Goal: Contribute content: Contribute content

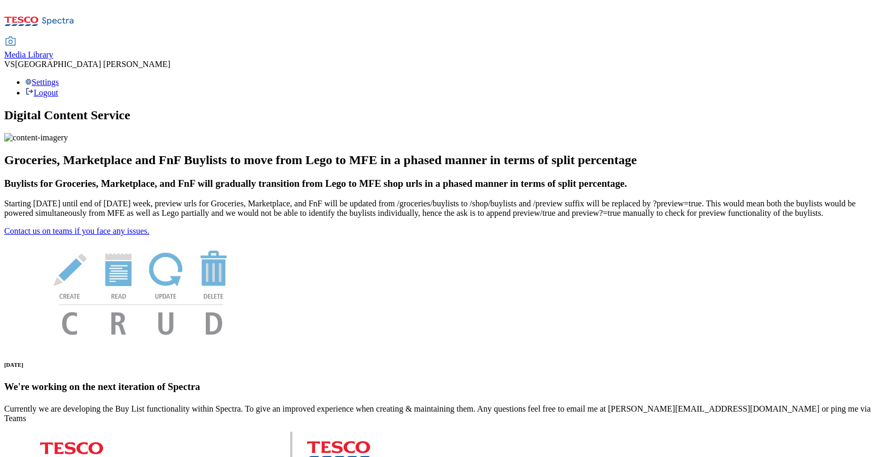
click at [53, 50] on span "Media Library" at bounding box center [28, 54] width 49 height 9
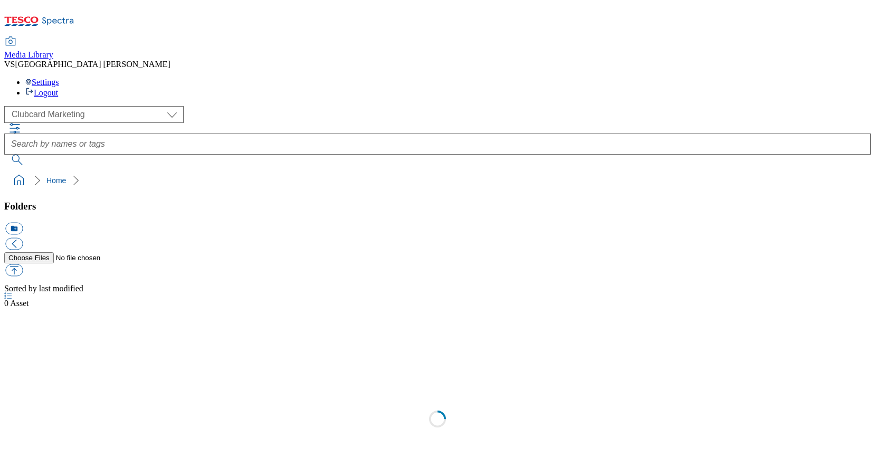
scroll to position [1, 0]
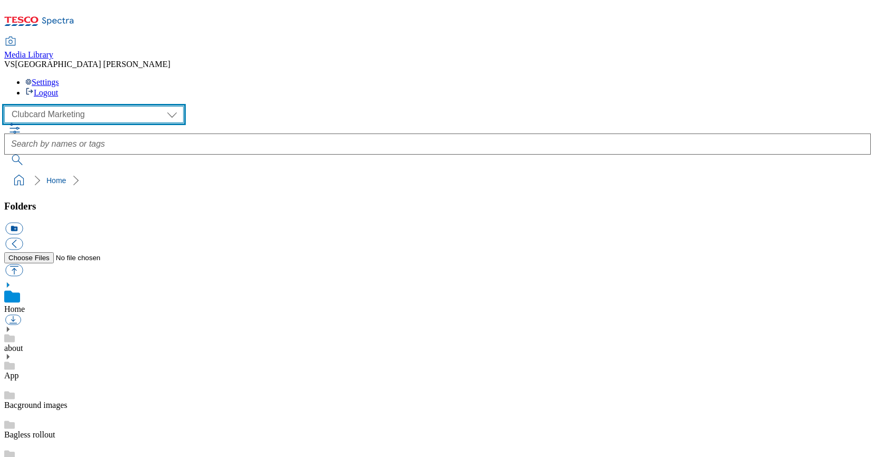
select select "flare-homepage"
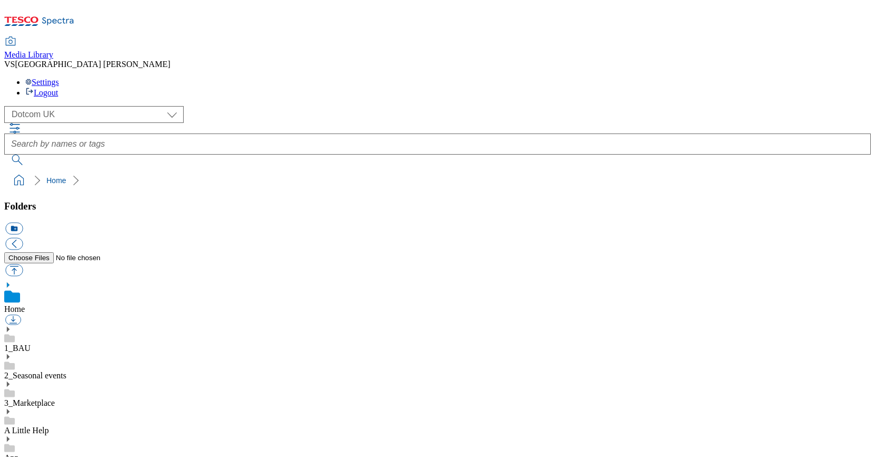
click at [12, 326] on icon at bounding box center [7, 329] width 7 height 7
click at [10, 327] on use at bounding box center [8, 329] width 3 height 5
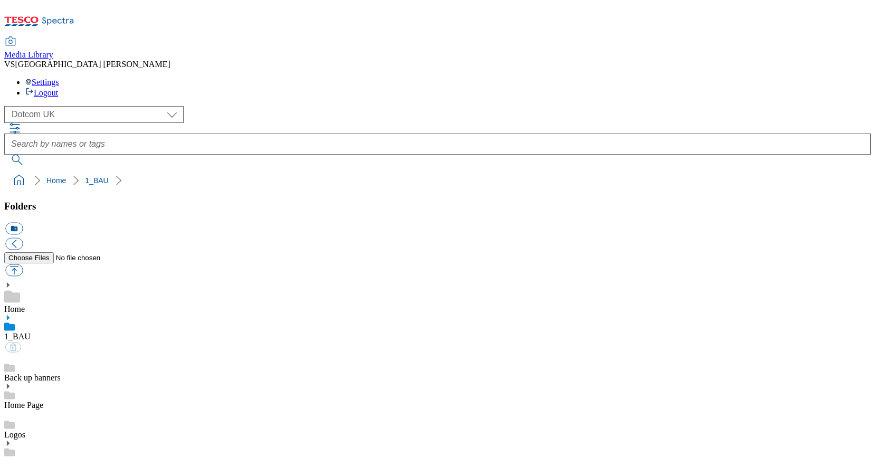
click at [10, 315] on use at bounding box center [8, 317] width 3 height 5
click at [12, 383] on icon at bounding box center [7, 386] width 7 height 7
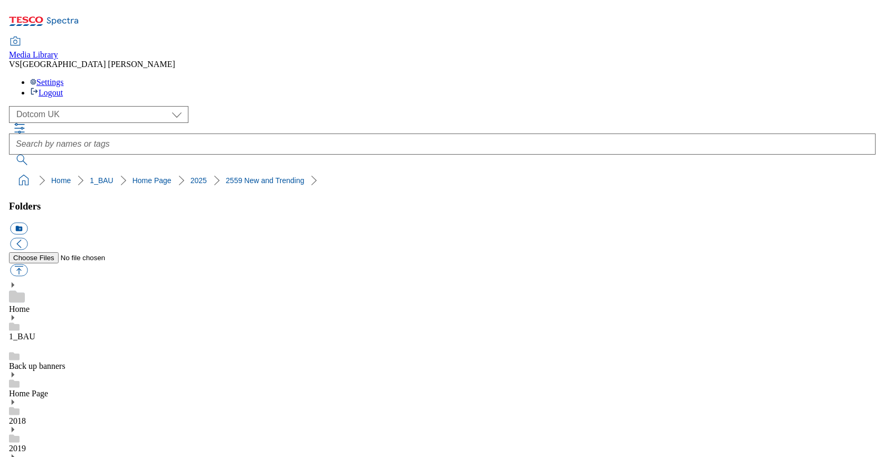
scroll to position [793, 0]
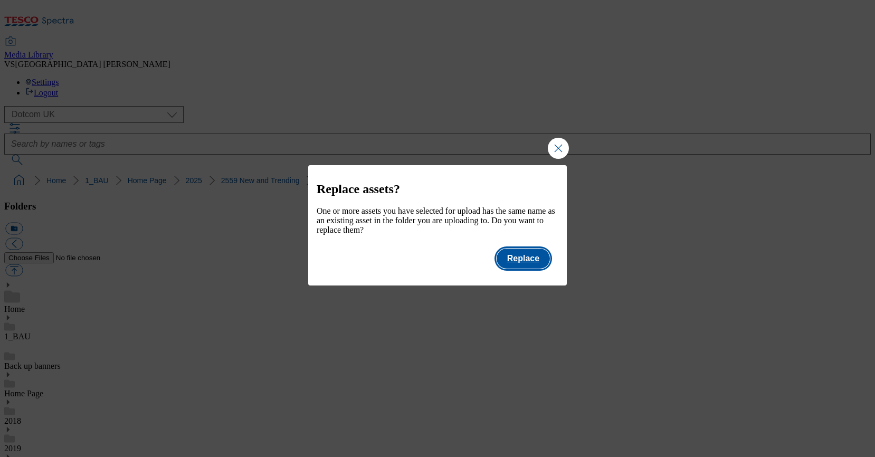
click at [530, 268] on button "Replace" at bounding box center [523, 259] width 53 height 20
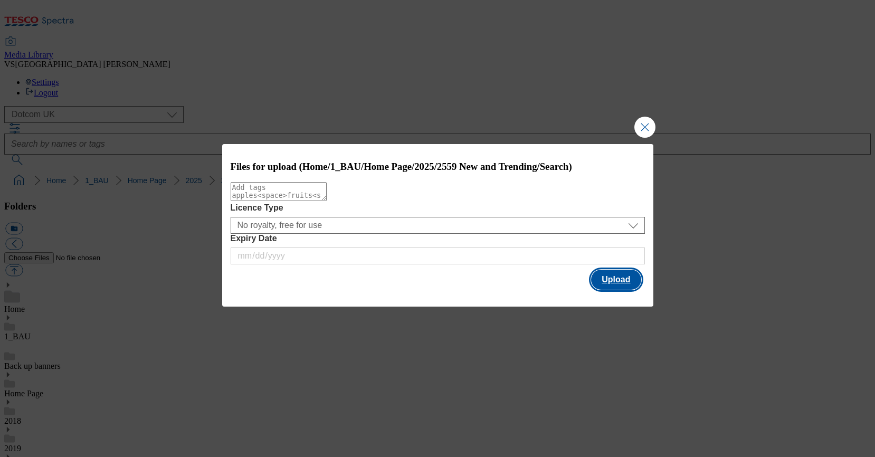
click at [632, 279] on button "Upload" at bounding box center [616, 280] width 50 height 20
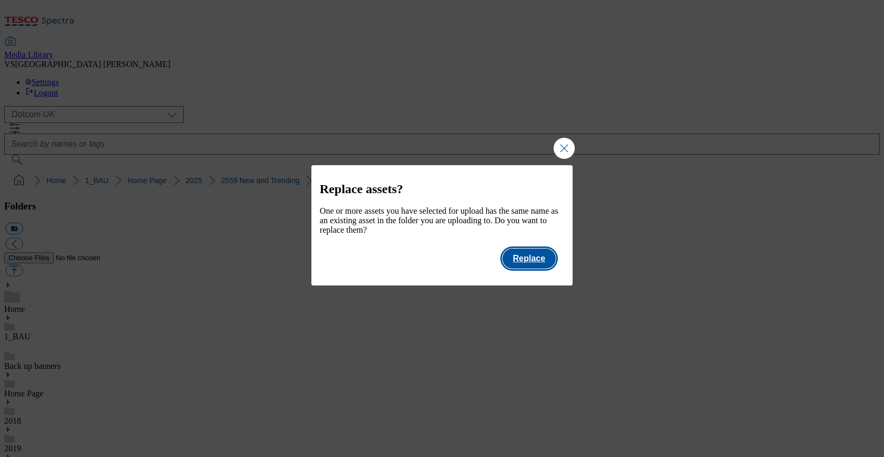
click at [530, 266] on button "Replace" at bounding box center [529, 259] width 53 height 20
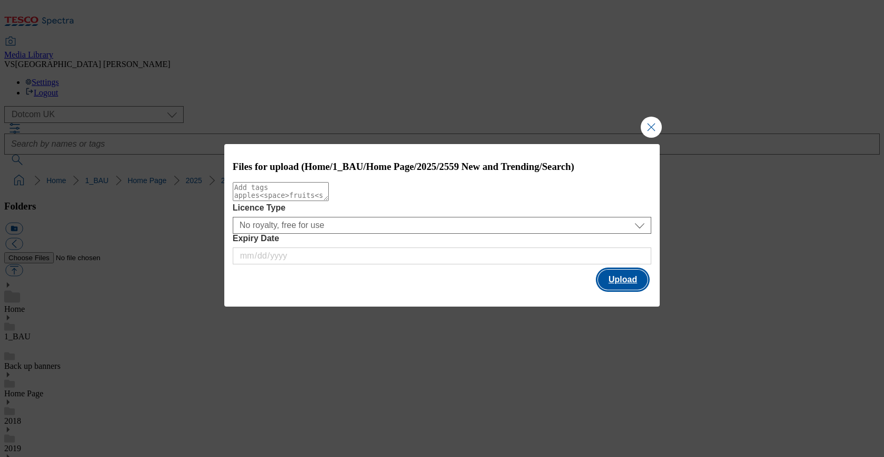
click at [608, 287] on button "Upload" at bounding box center [623, 280] width 50 height 20
